Goal: Find contact information: Find contact information

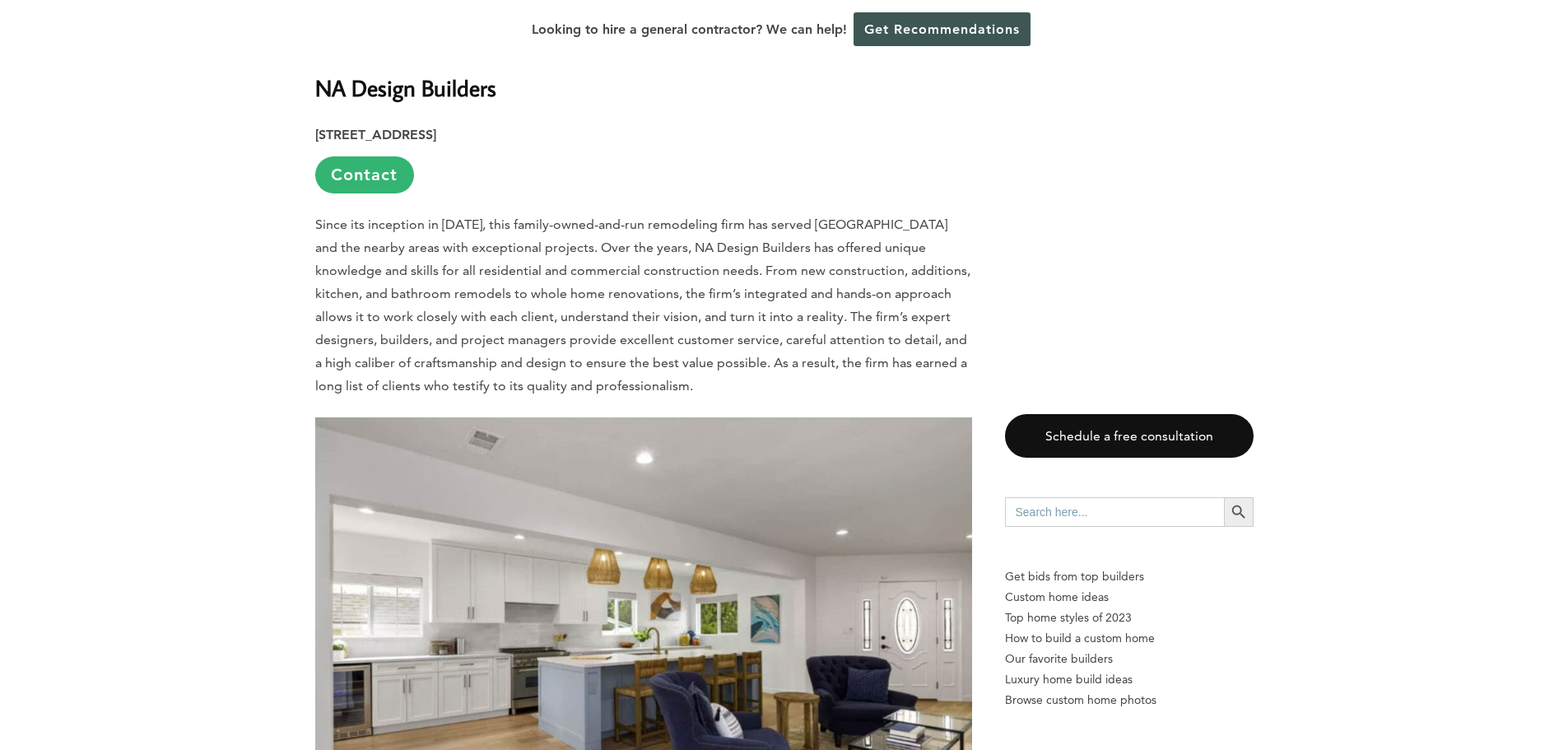
scroll to position [4941, 0]
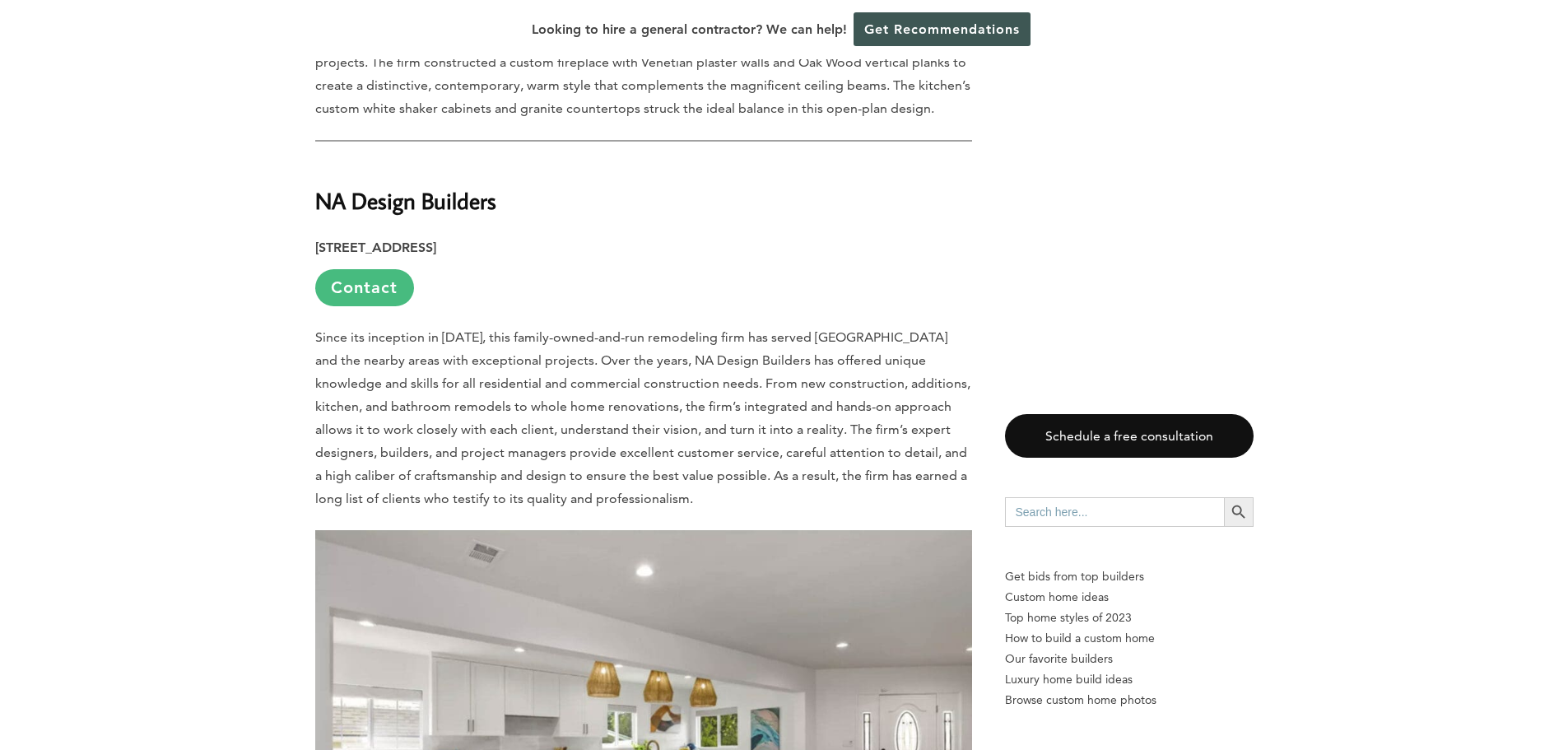
click at [369, 269] on link "Contact" at bounding box center [364, 287] width 99 height 37
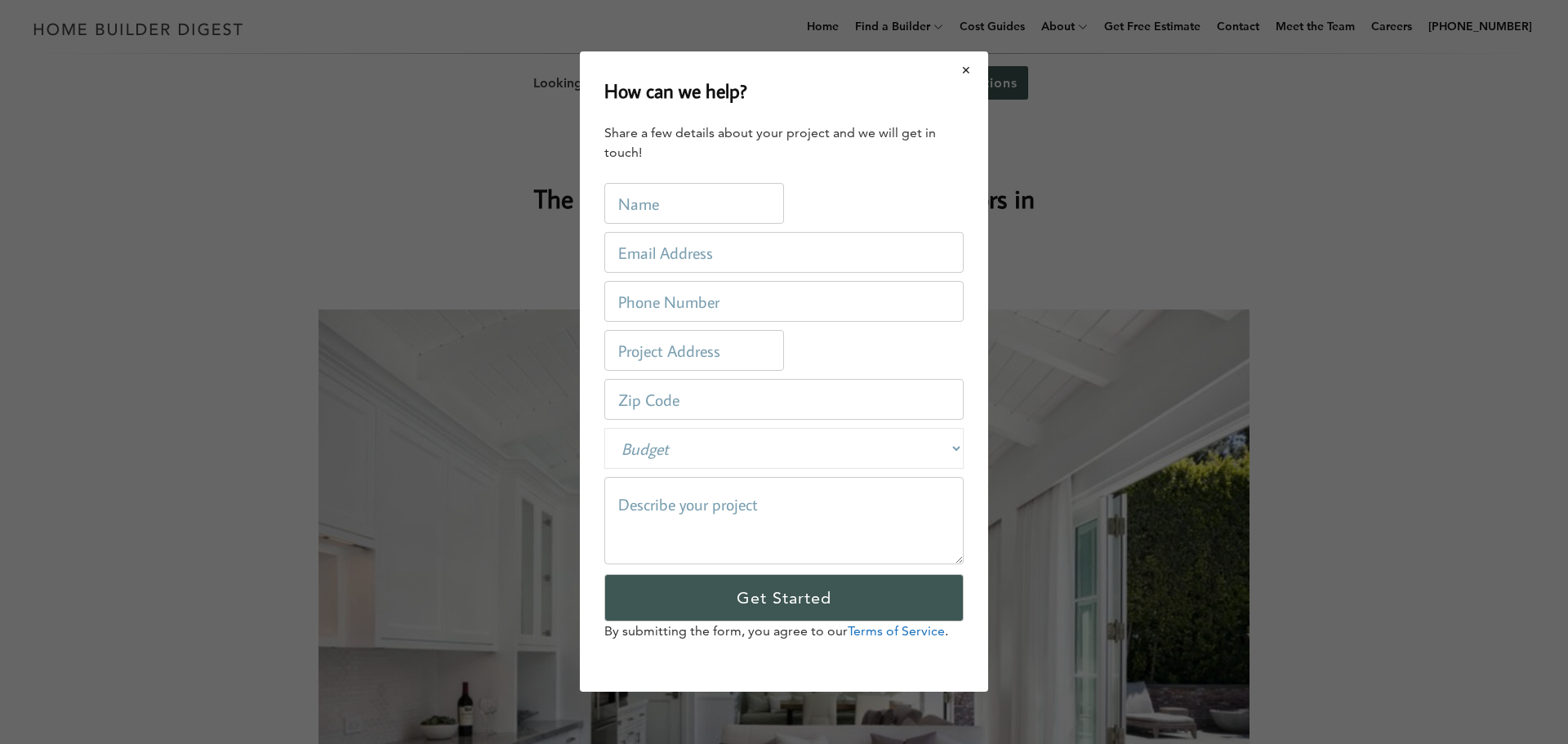
click at [962, 68] on button "Close modal" at bounding box center [966, 70] width 43 height 34
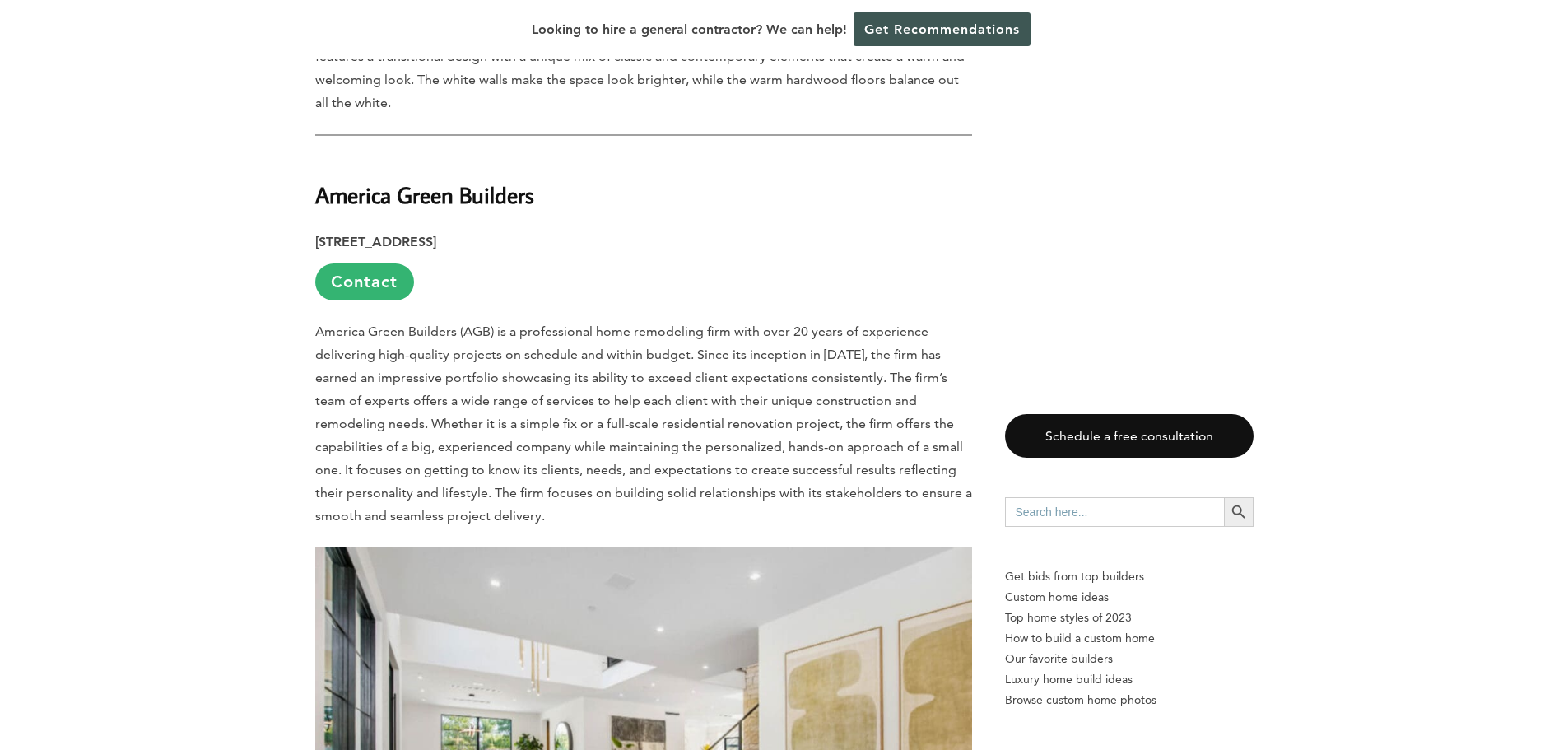
scroll to position [5847, 0]
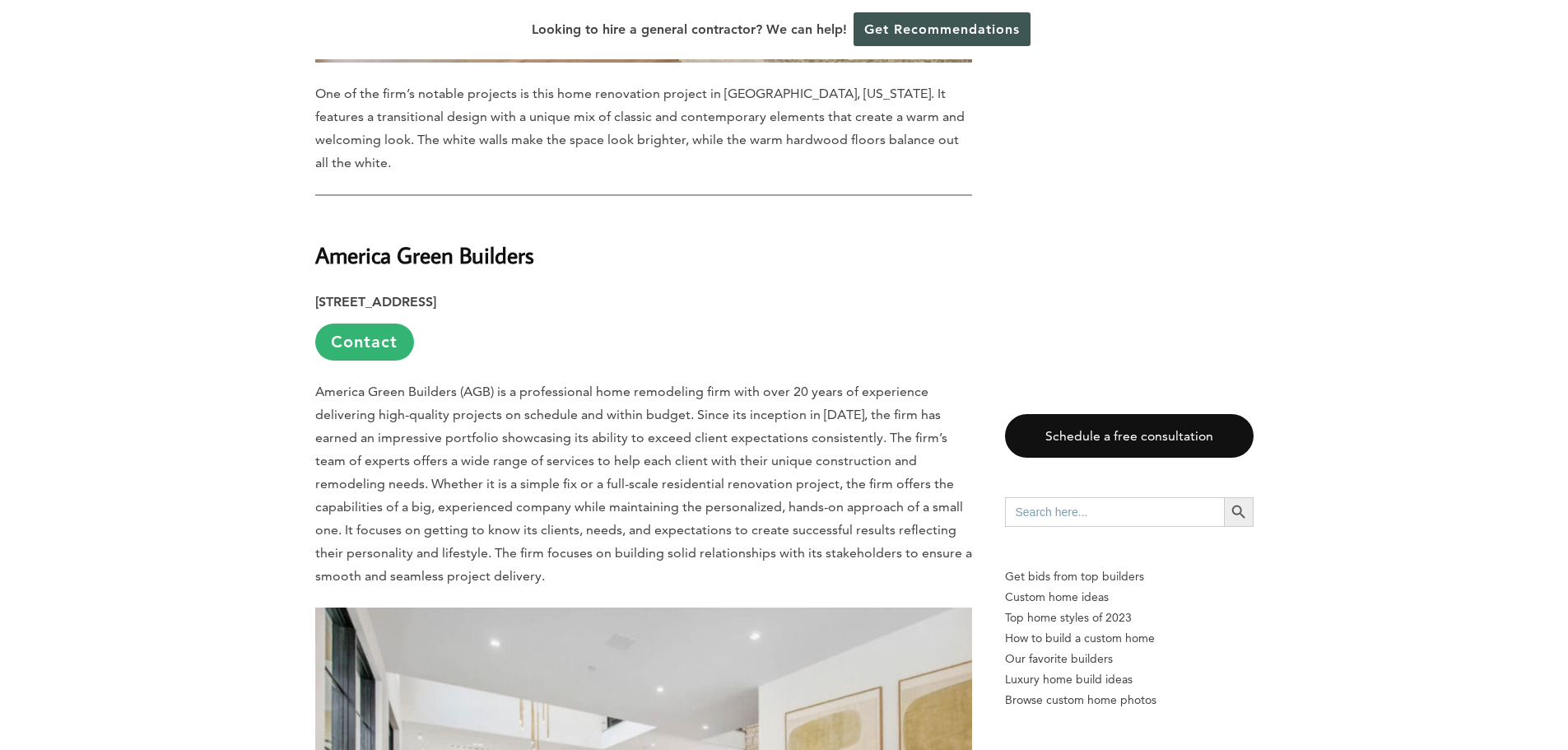
drag, startPoint x: 531, startPoint y: 231, endPoint x: 316, endPoint y: 198, distance: 217.5
copy div "America Green Builders [STREET_ADDRESS]"
click at [745, 291] on p "[STREET_ADDRESS] Contact" at bounding box center [643, 326] width 657 height 70
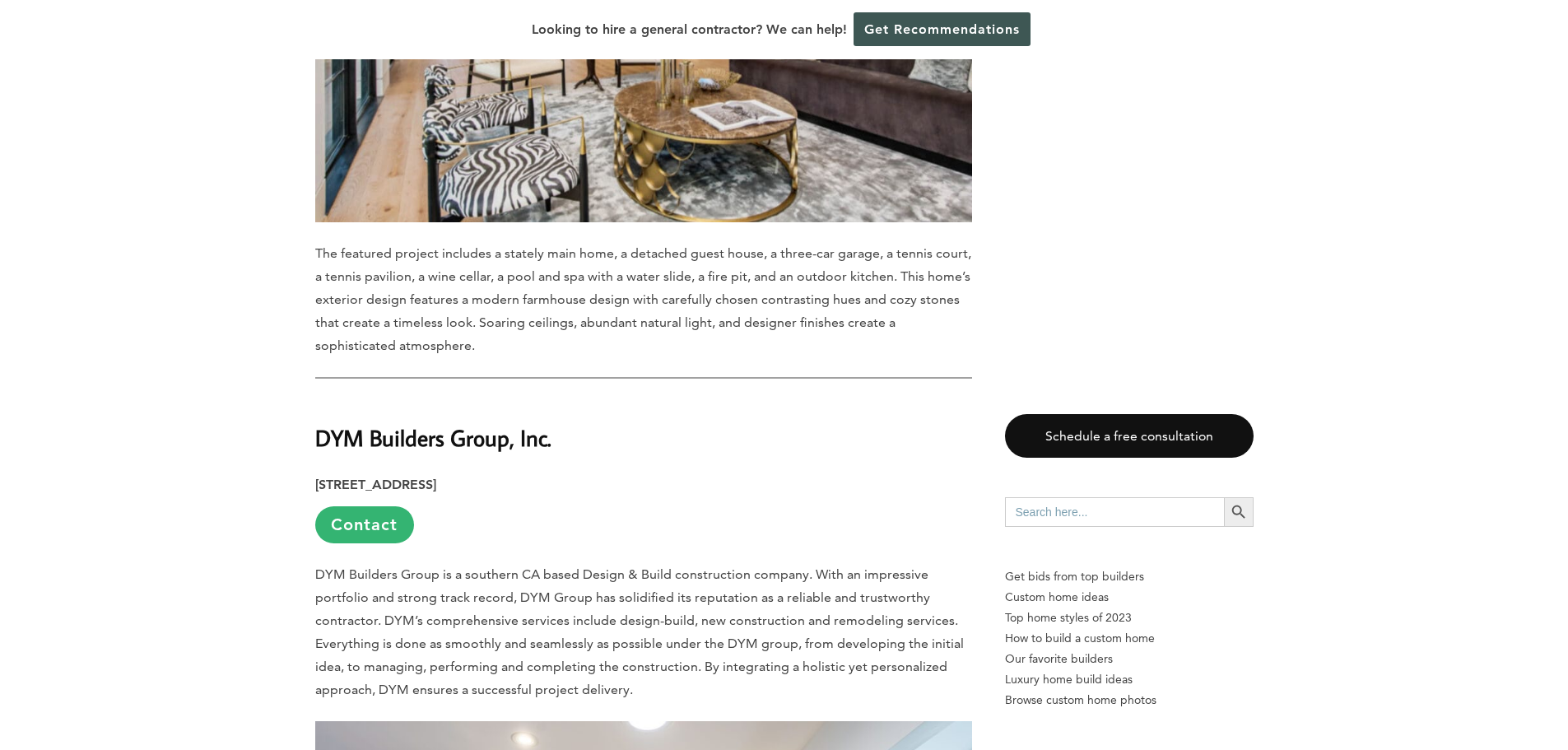
scroll to position [6670, 0]
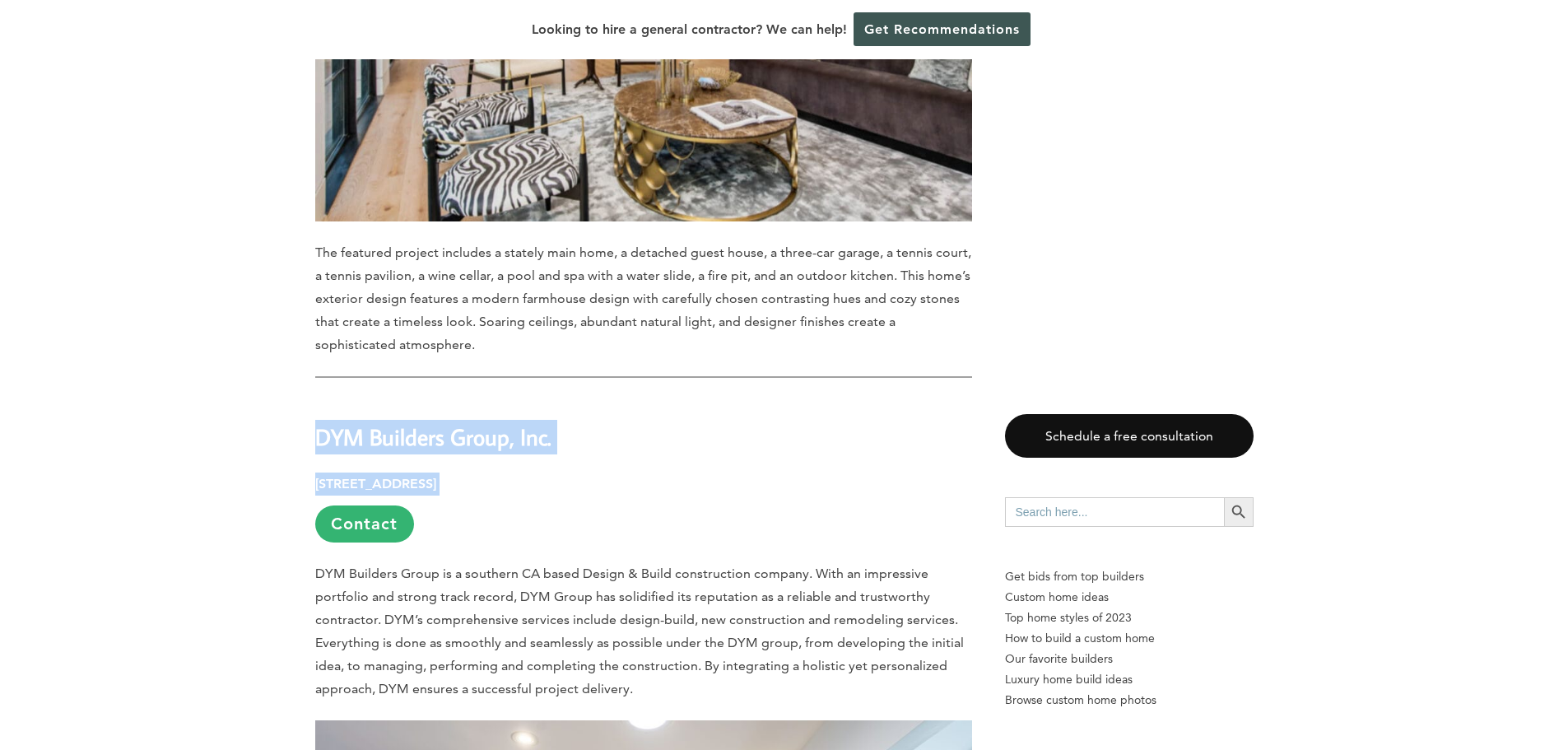
drag, startPoint x: 664, startPoint y: 412, endPoint x: 338, endPoint y: 371, distance: 328.6
copy div "DYM Builders Group, Inc. [STREET_ADDRESS]"
click at [591, 398] on h2 "DYM Builders Group, Inc." at bounding box center [643, 427] width 657 height 57
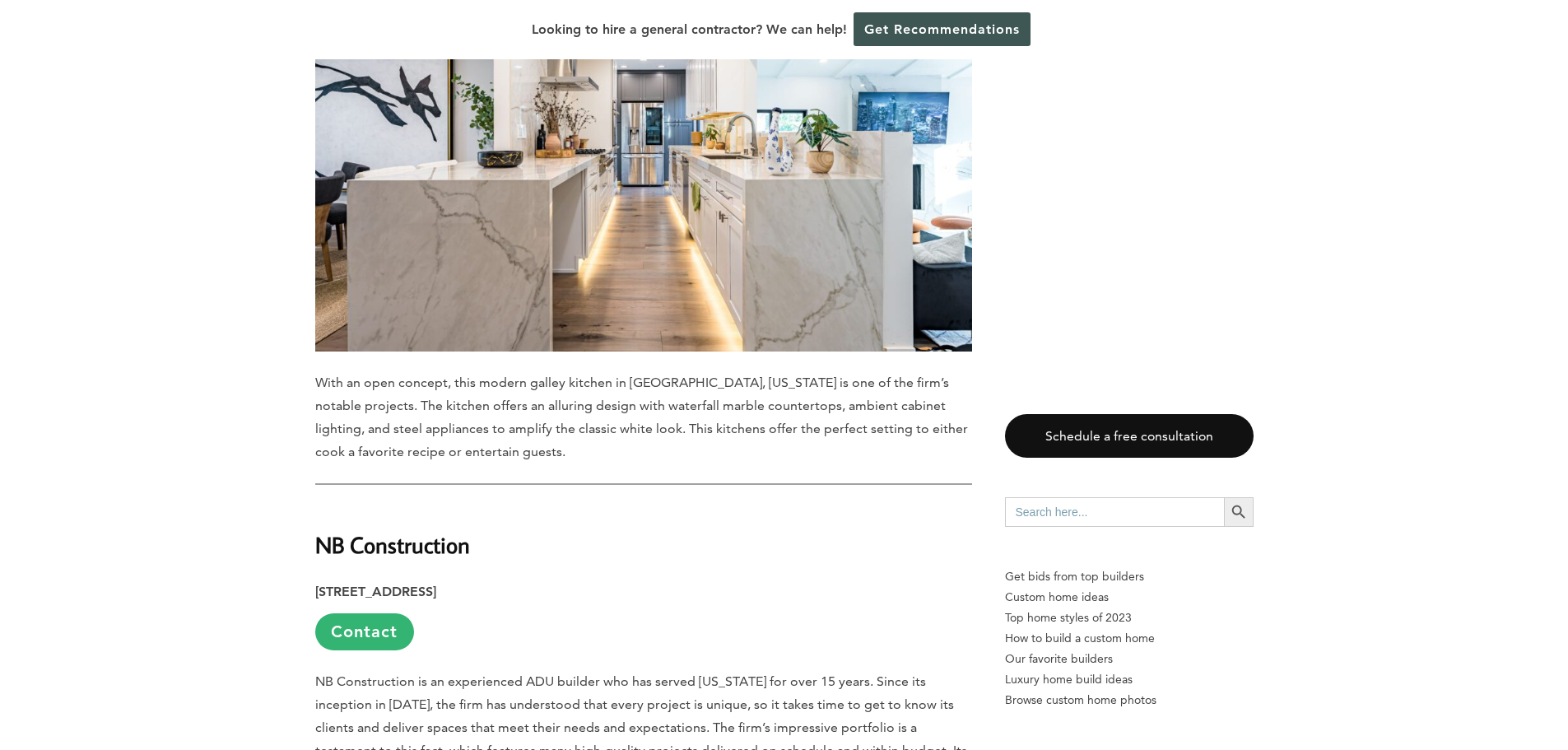
scroll to position [7658, 0]
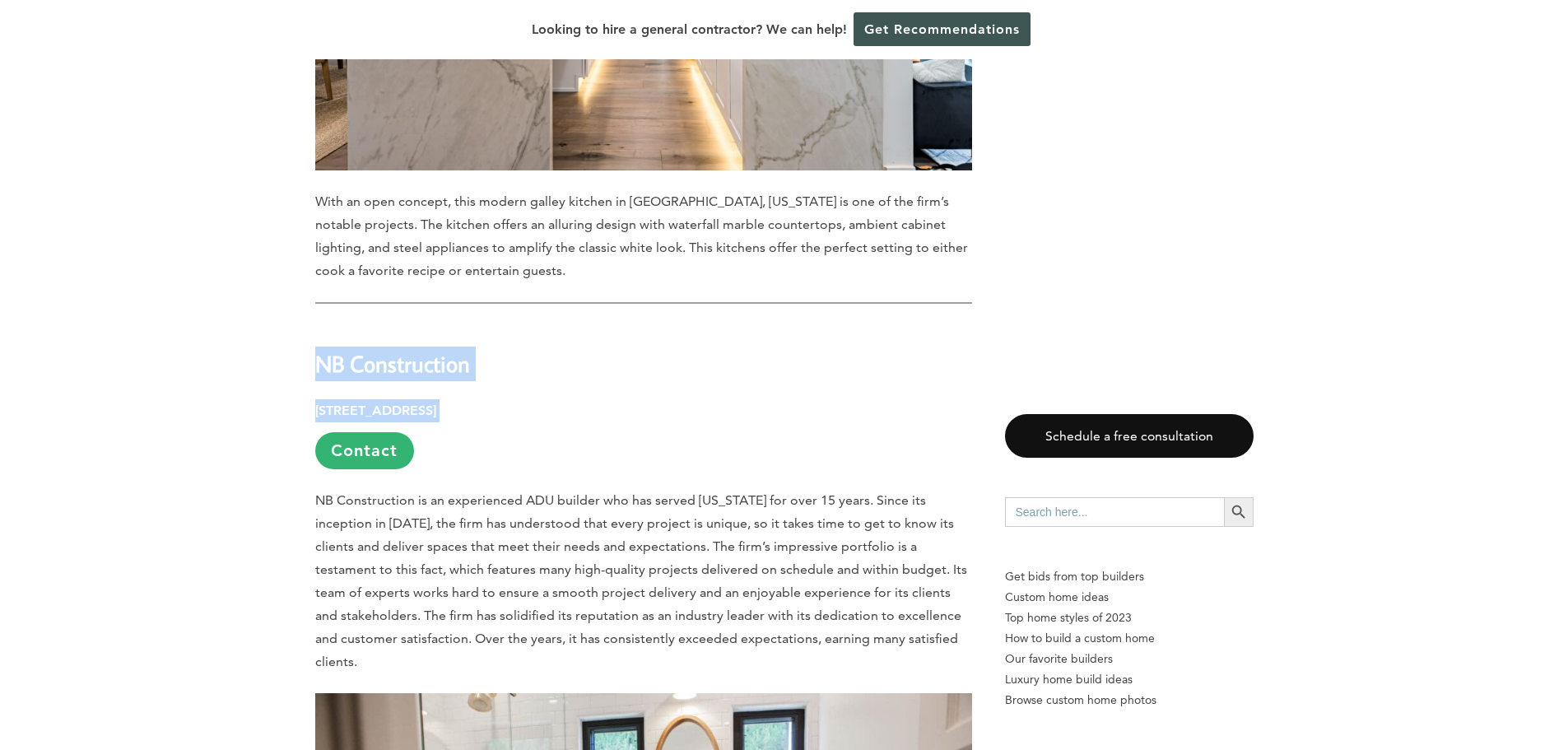
drag, startPoint x: 650, startPoint y: 342, endPoint x: 307, endPoint y: 305, distance: 345.0
copy div "NB Construction [STREET_ADDRESS]"
